Goal: Book appointment/travel/reservation

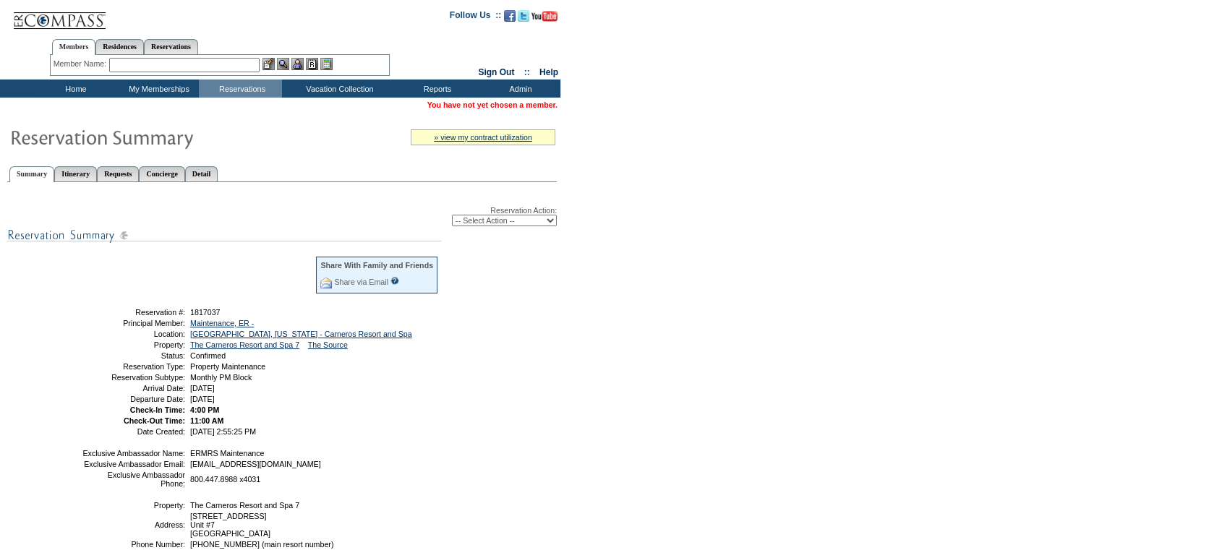
click at [476, 221] on select "-- Select Action -- Modify Reservation Dates Modify Reservation Cost Modify Occ…" at bounding box center [504, 221] width 105 height 12
select select "CancelRes"
click at [452, 215] on select "-- Select Action -- Modify Reservation Dates Modify Reservation Cost Modify Occ…" at bounding box center [504, 221] width 105 height 12
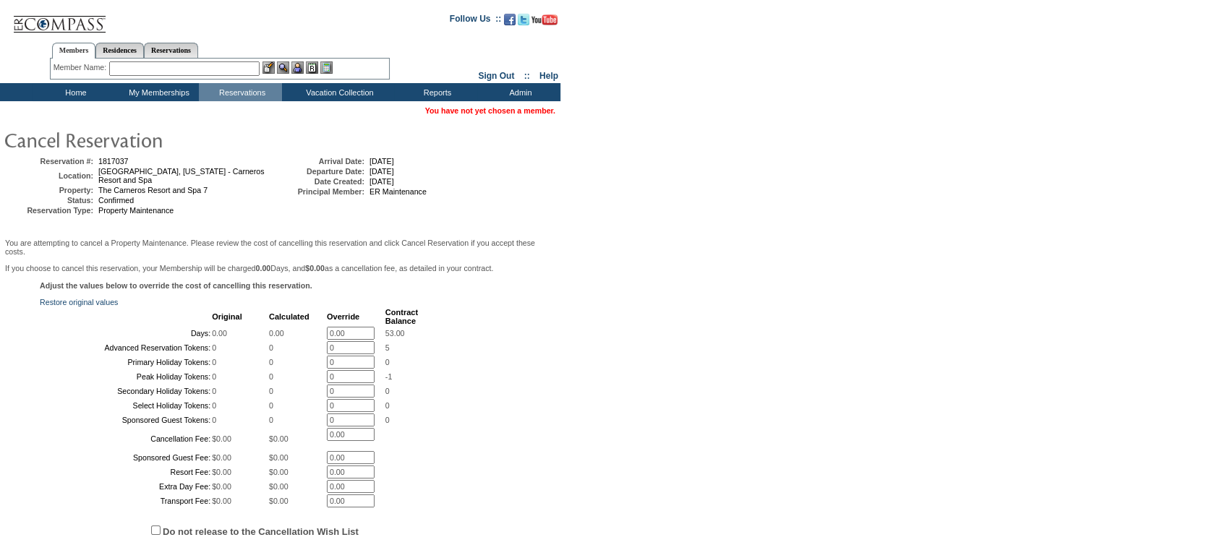
scroll to position [281, 0]
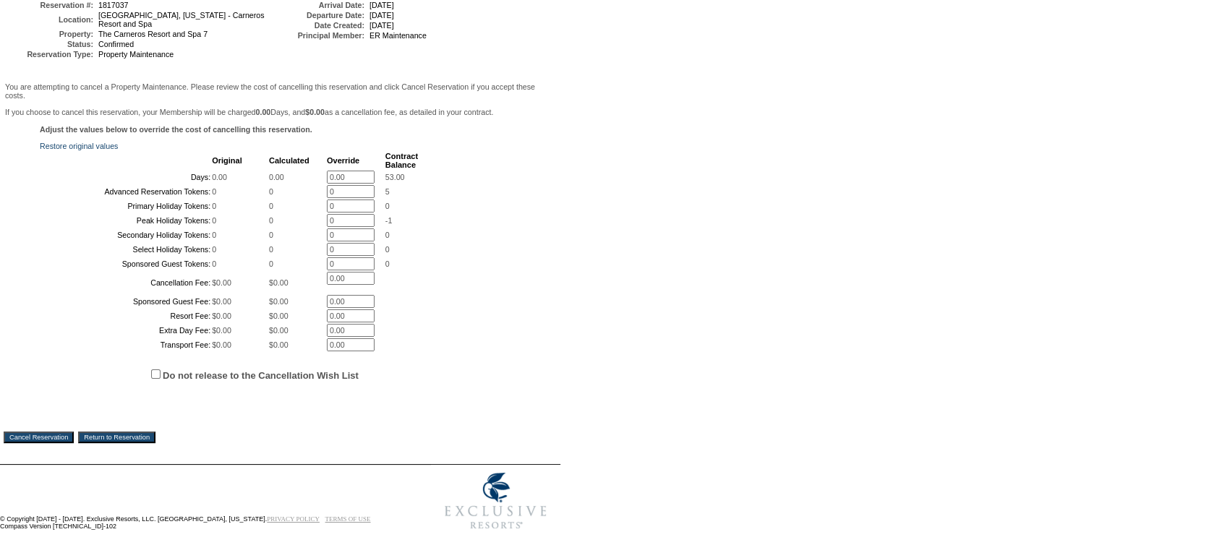
click at [326, 376] on label "Do not release to the Cancellation Wish List" at bounding box center [261, 375] width 196 height 11
click at [161, 376] on input "Do not release to the Cancellation Wish List" at bounding box center [155, 373] width 9 height 9
checkbox input "true"
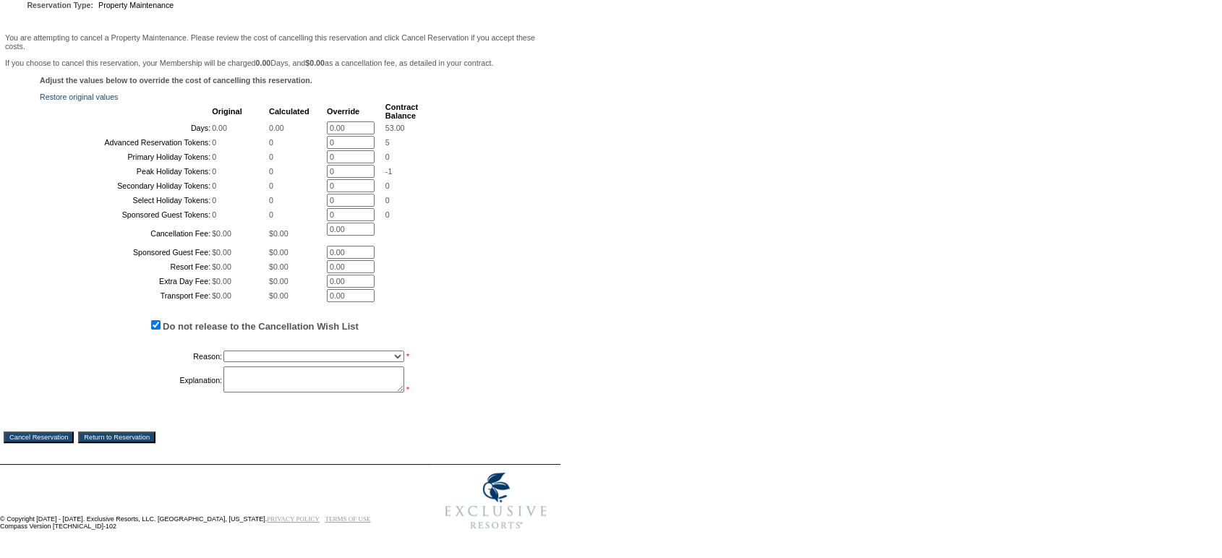
click at [324, 362] on select "Creating Continuous Stay Days Booked After Cancellation Experiential / Hotel / …" at bounding box center [313, 357] width 181 height 12
select select "1031"
click at [223, 362] on select "Creating Continuous Stay Days Booked After Cancellation Experiential / Hotel / …" at bounding box center [313, 357] width 181 height 12
click at [307, 393] on textarea at bounding box center [313, 380] width 181 height 26
type textarea "1-night block no longer needed."
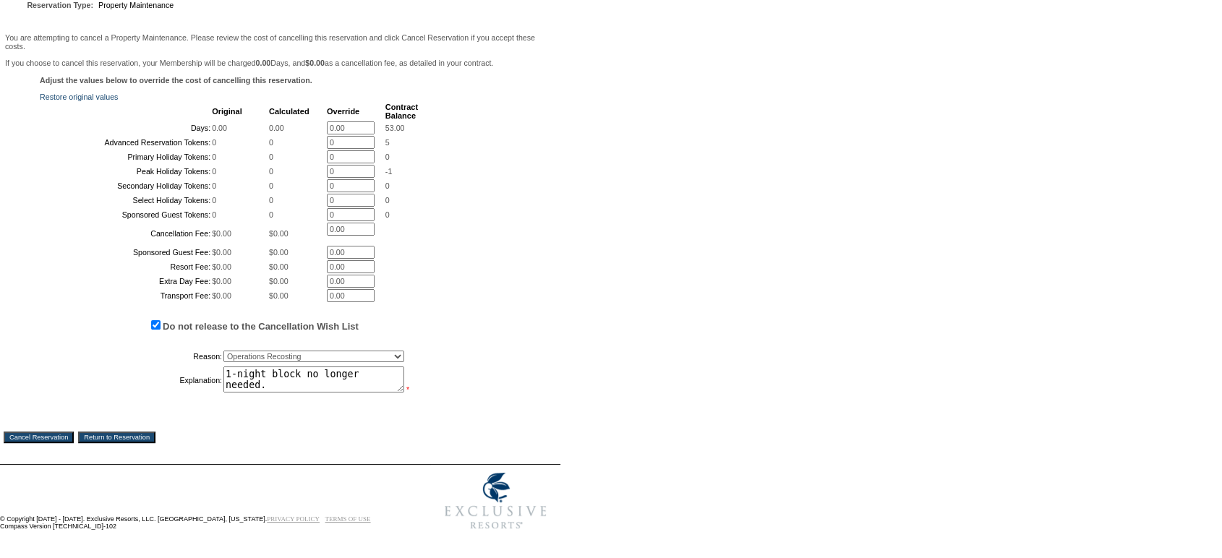
click at [61, 443] on input "Cancel Reservation" at bounding box center [39, 438] width 70 height 12
